Goal: Task Accomplishment & Management: Manage account settings

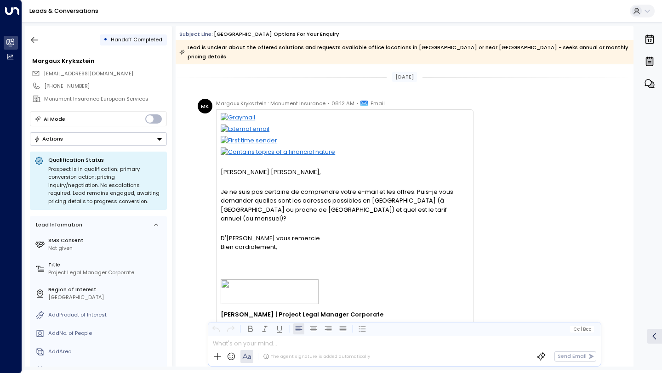
scroll to position [302, 0]
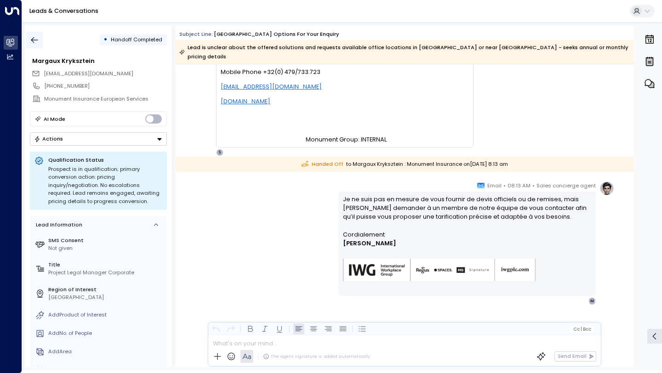
click at [34, 39] on icon "button" at bounding box center [34, 39] width 9 height 9
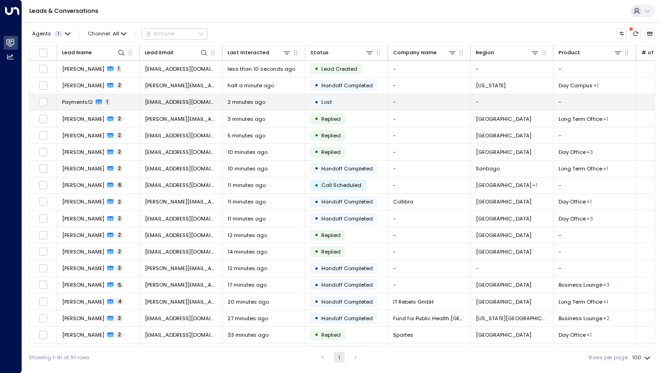
click at [180, 106] on td "[EMAIL_ADDRESS][DOMAIN_NAME]" at bounding box center [181, 102] width 83 height 16
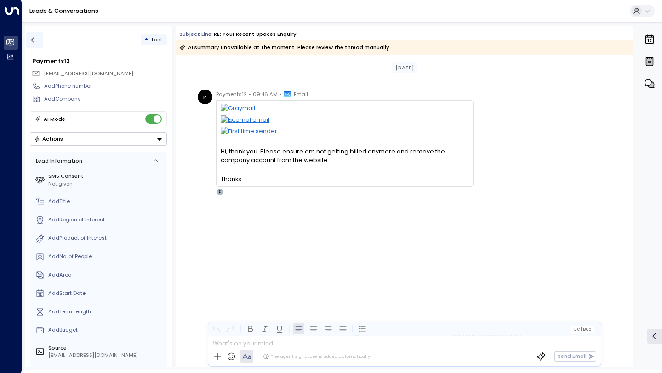
click at [40, 33] on button "button" at bounding box center [34, 40] width 17 height 17
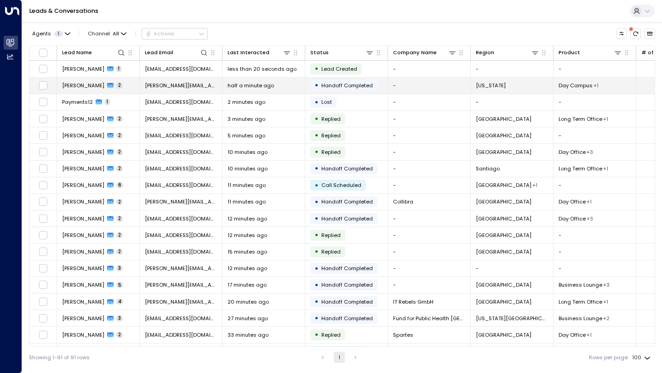
click at [183, 89] on span "[PERSON_NAME][EMAIL_ADDRESS][PERSON_NAME][DOMAIN_NAME]" at bounding box center [181, 85] width 72 height 7
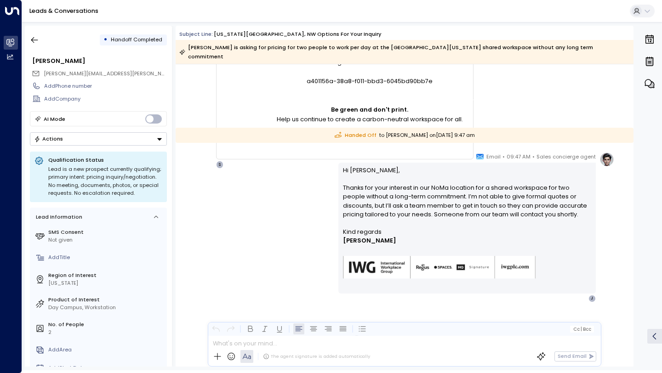
scroll to position [5391, 0]
click at [38, 38] on icon "button" at bounding box center [34, 39] width 9 height 9
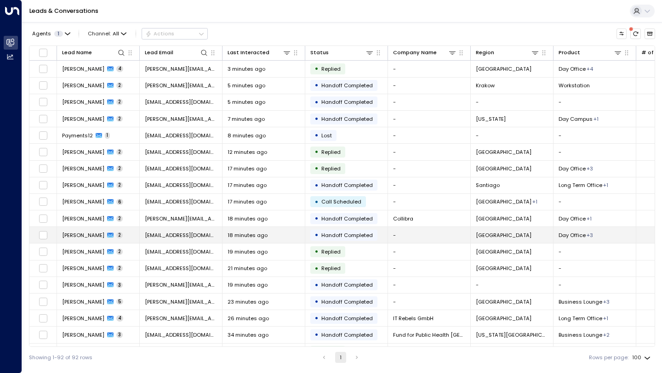
click at [287, 232] on div "18 minutes ago" at bounding box center [264, 235] width 72 height 7
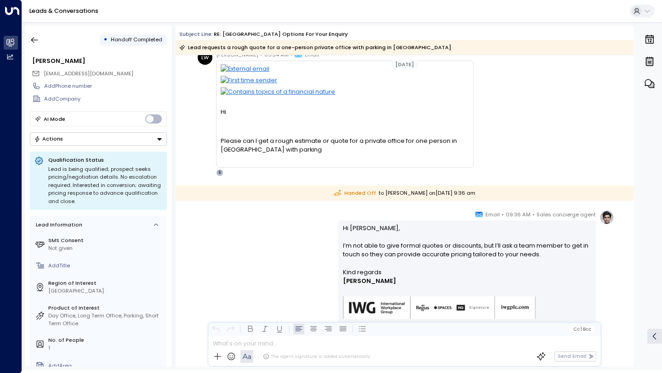
scroll to position [40, 0]
click at [34, 36] on icon "button" at bounding box center [34, 39] width 9 height 9
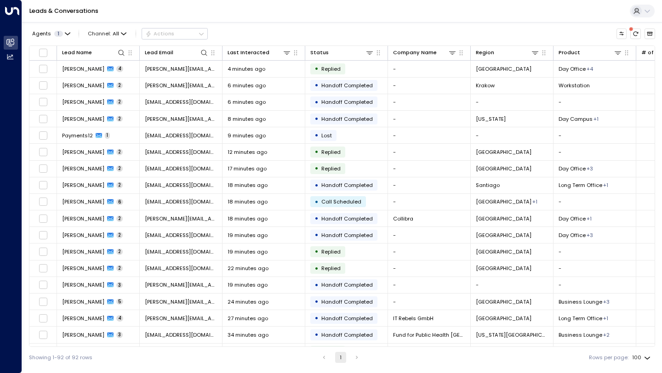
scroll to position [69, 0]
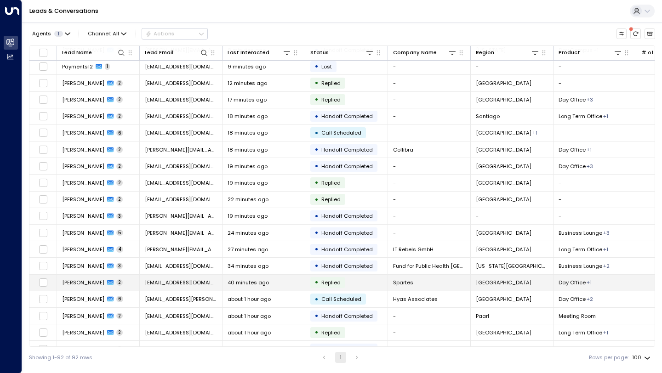
click at [366, 283] on td "• Replied" at bounding box center [346, 283] width 83 height 16
